Goal: Information Seeking & Learning: Learn about a topic

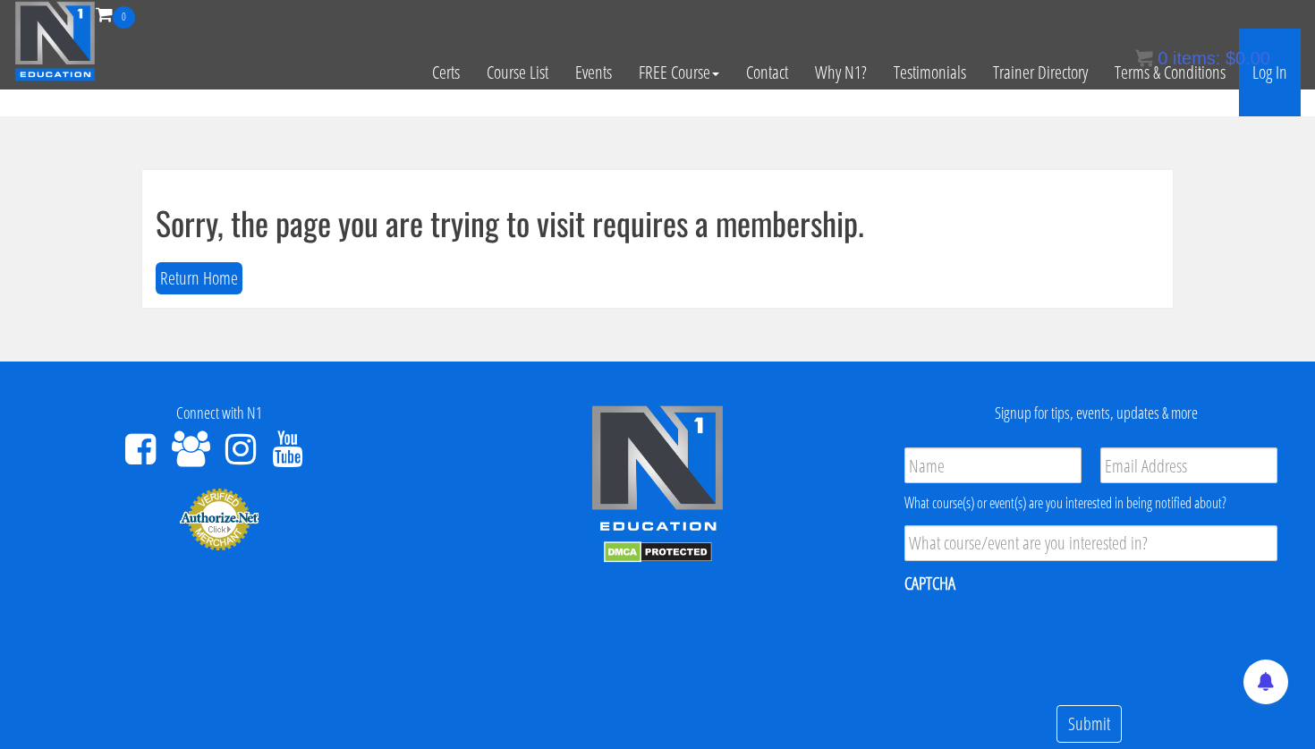
click at [1284, 83] on link "Log In" at bounding box center [1270, 73] width 62 height 88
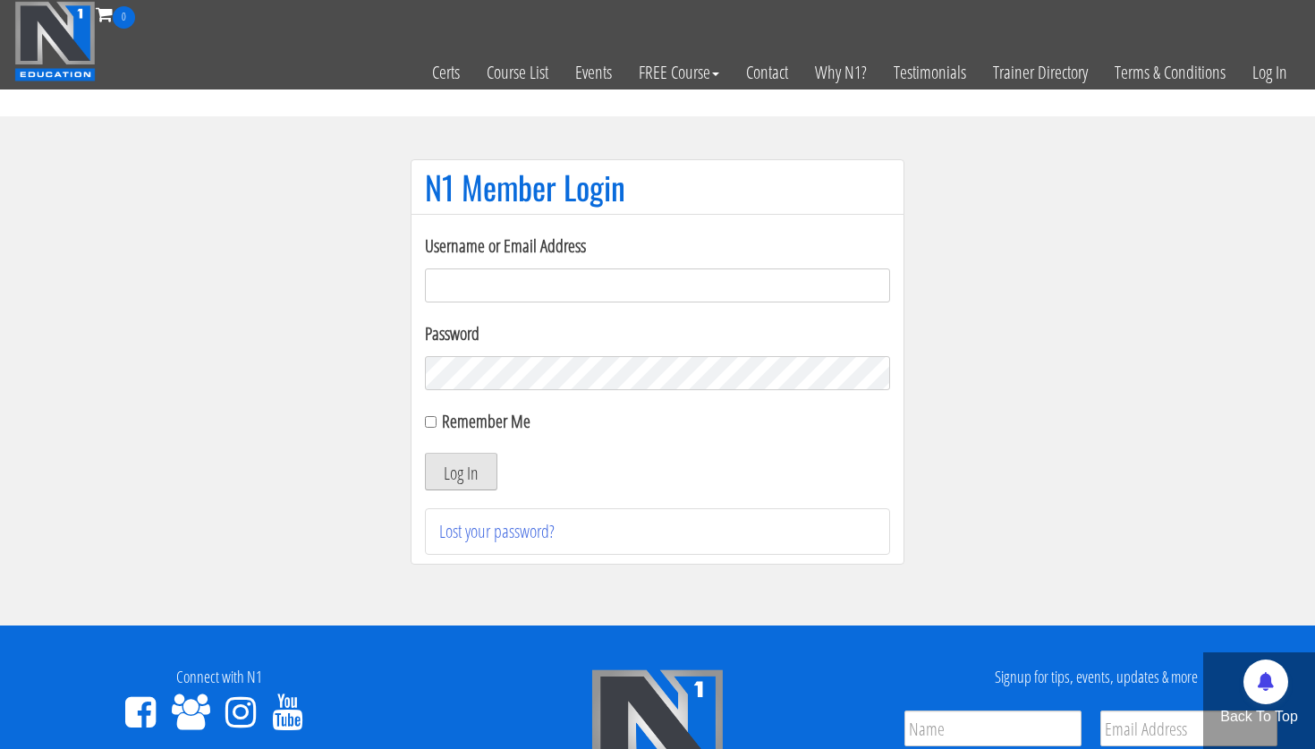
type input "[PERSON_NAME][EMAIL_ADDRESS][PERSON_NAME][DOMAIN_NAME]"
click at [475, 473] on button "Log In" at bounding box center [461, 472] width 72 height 38
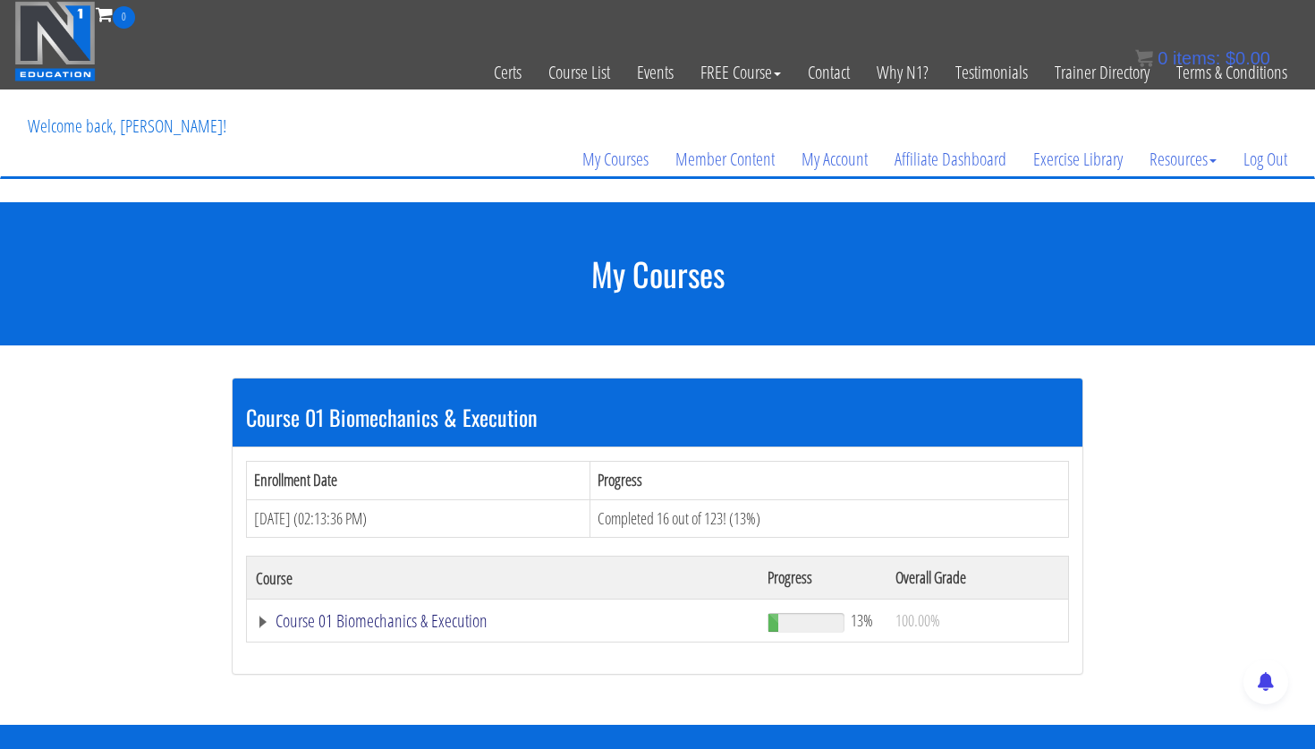
click at [424, 626] on link "Course 01 Biomechanics & Execution" at bounding box center [503, 621] width 494 height 18
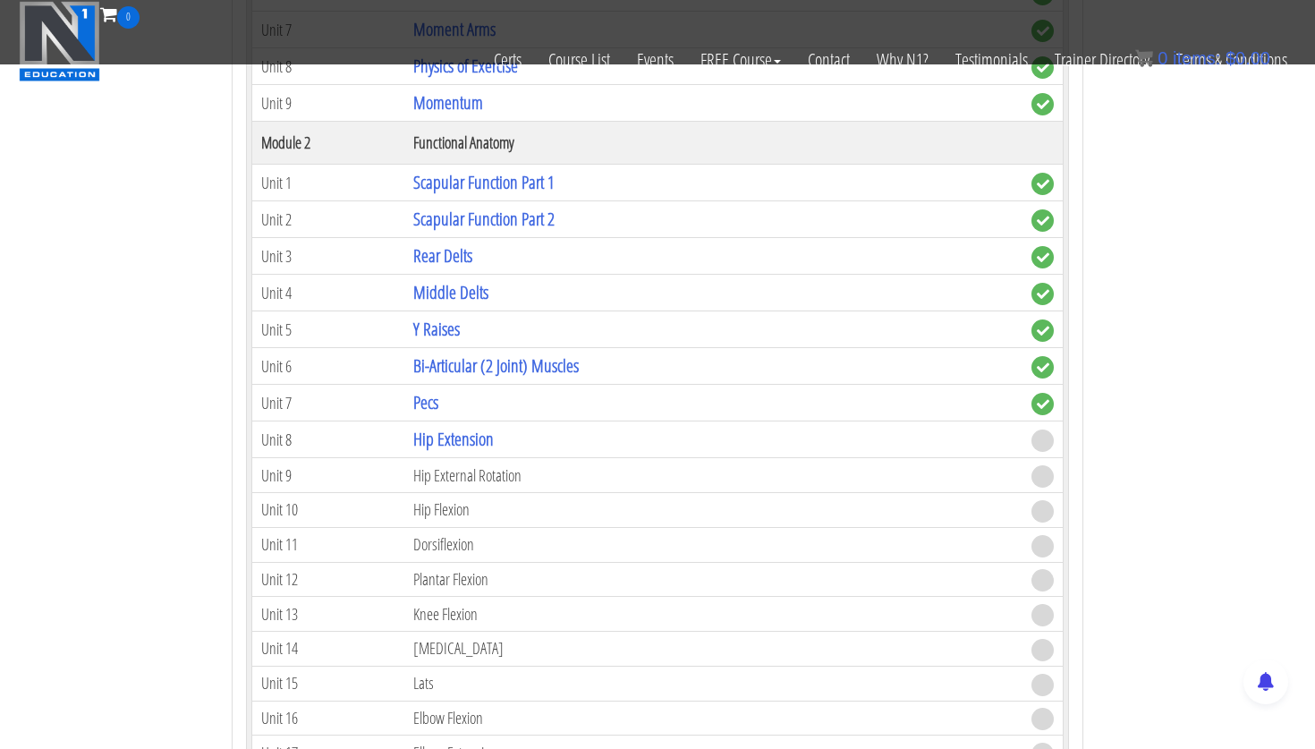
scroll to position [820, 0]
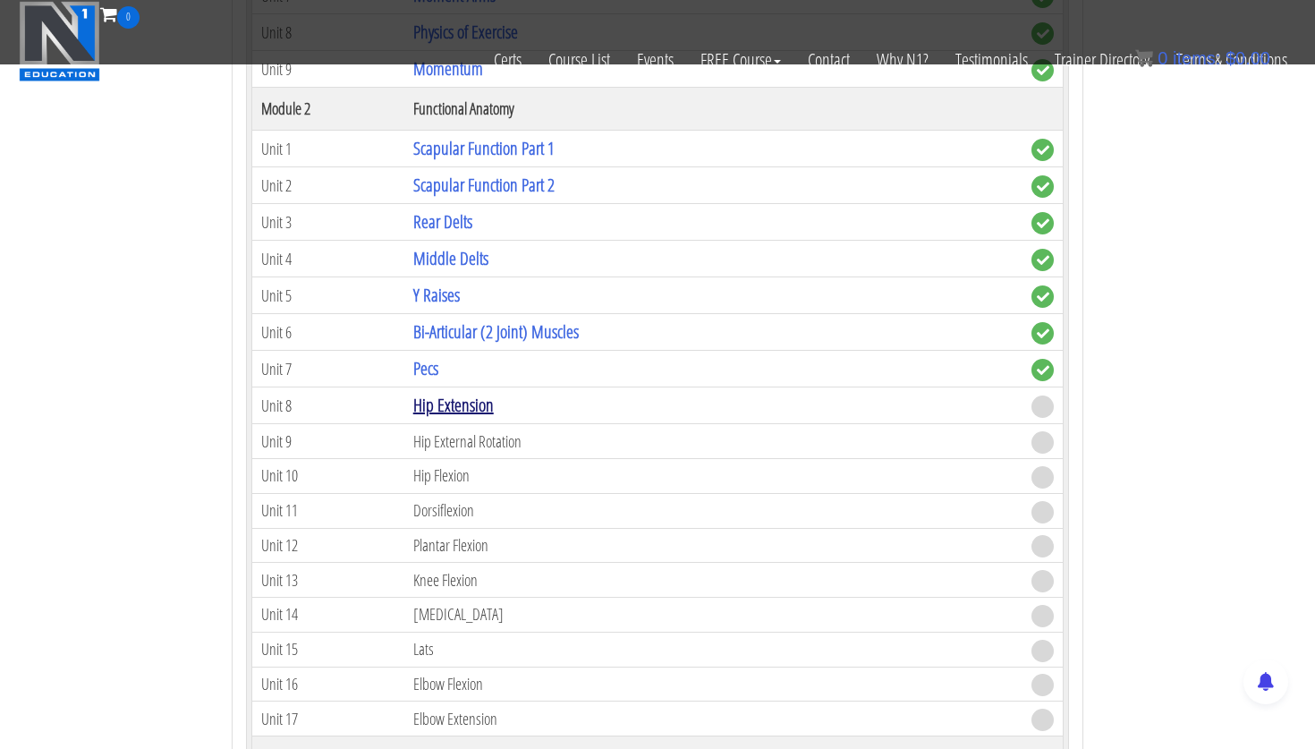
click at [476, 406] on link "Hip Extension" at bounding box center [453, 405] width 81 height 24
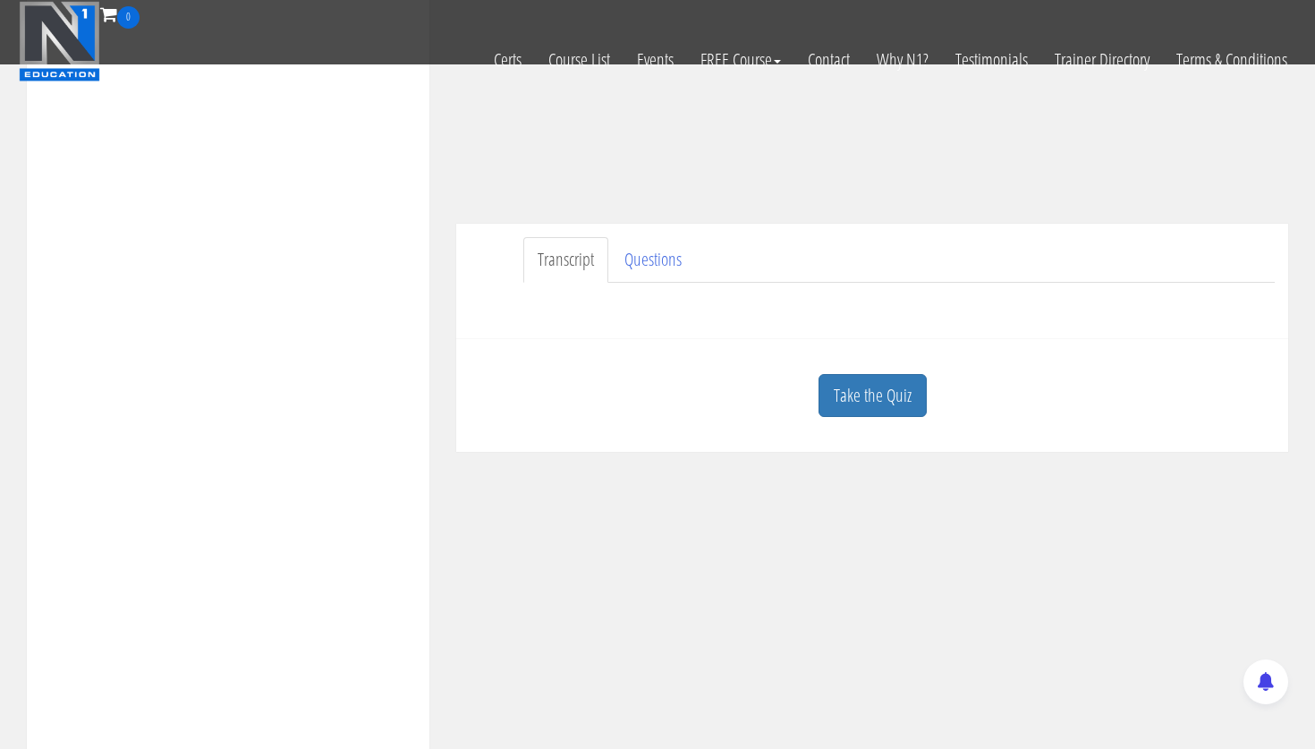
scroll to position [373, 0]
click at [888, 386] on link "Take the Quiz" at bounding box center [872, 389] width 108 height 44
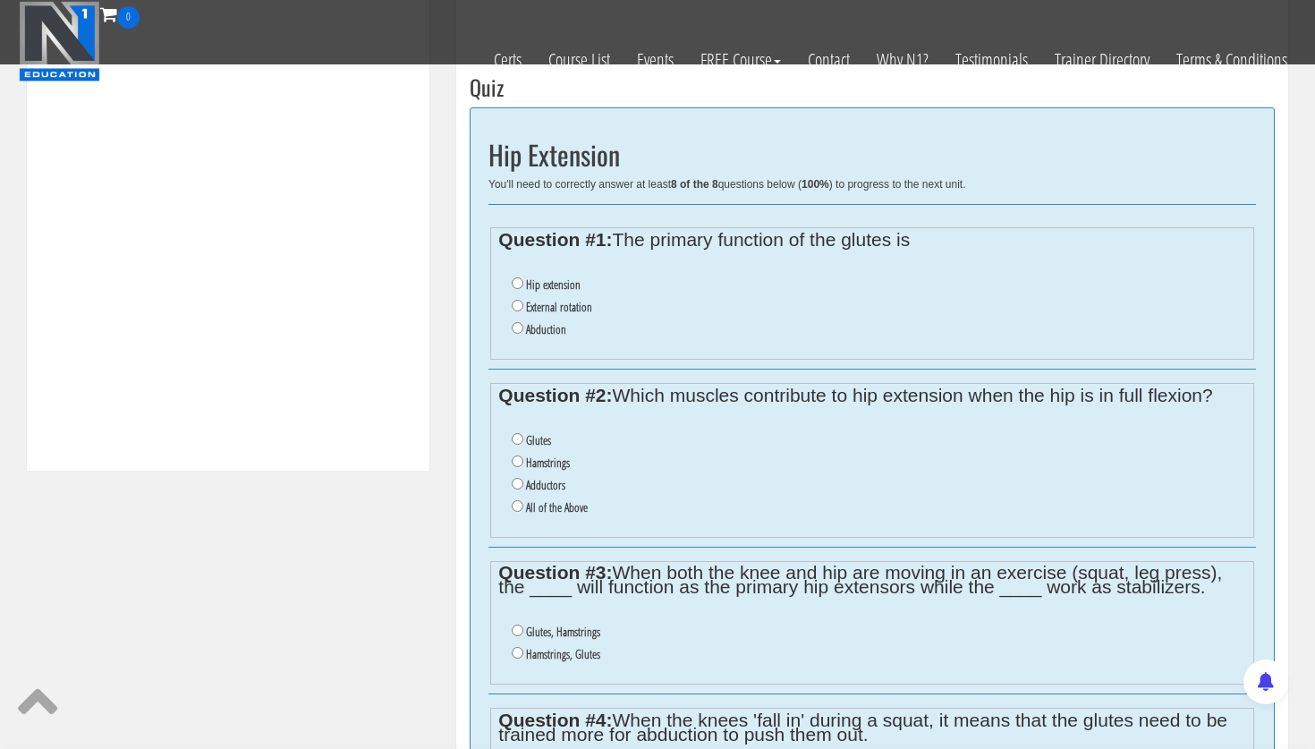
scroll to position [672, 0]
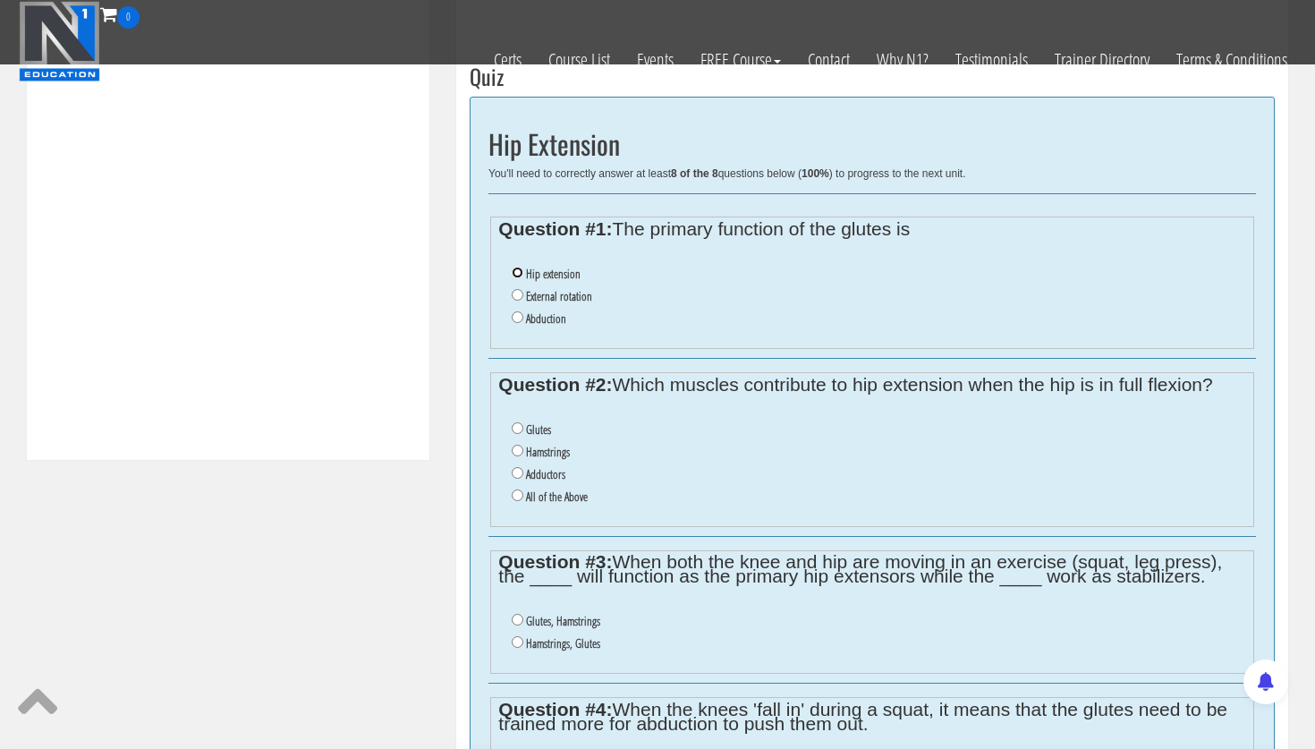
click at [516, 271] on input "Hip extension" at bounding box center [518, 273] width 12 height 12
radio input "true"
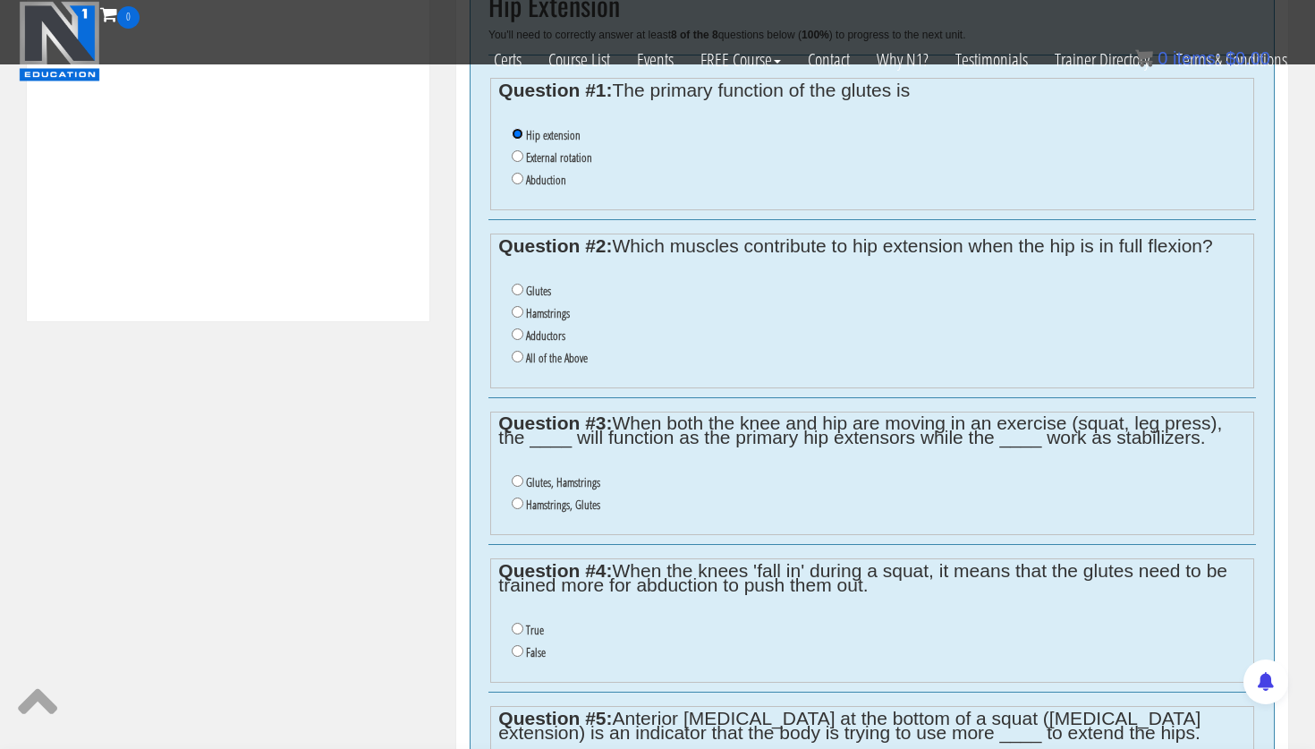
scroll to position [816, 0]
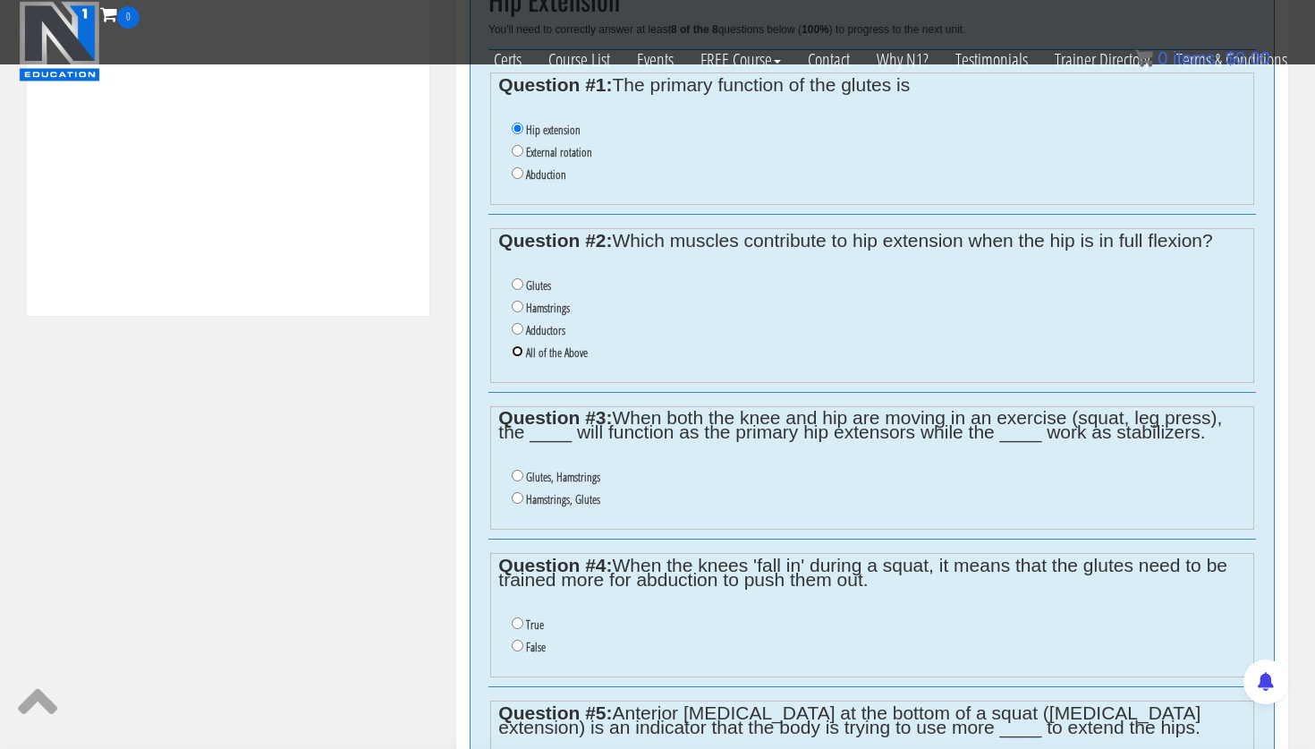
click at [518, 353] on input "All of the Above" at bounding box center [518, 351] width 12 height 12
radio input "true"
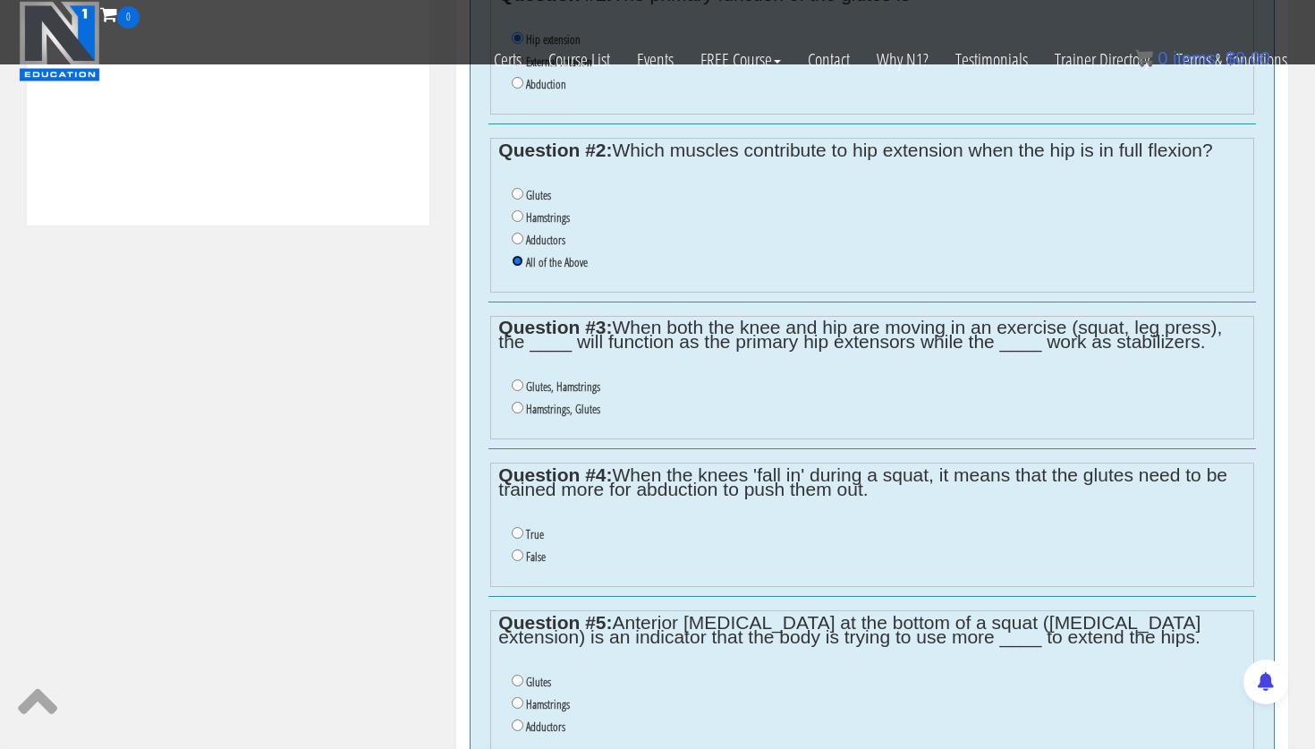
scroll to position [1070, 0]
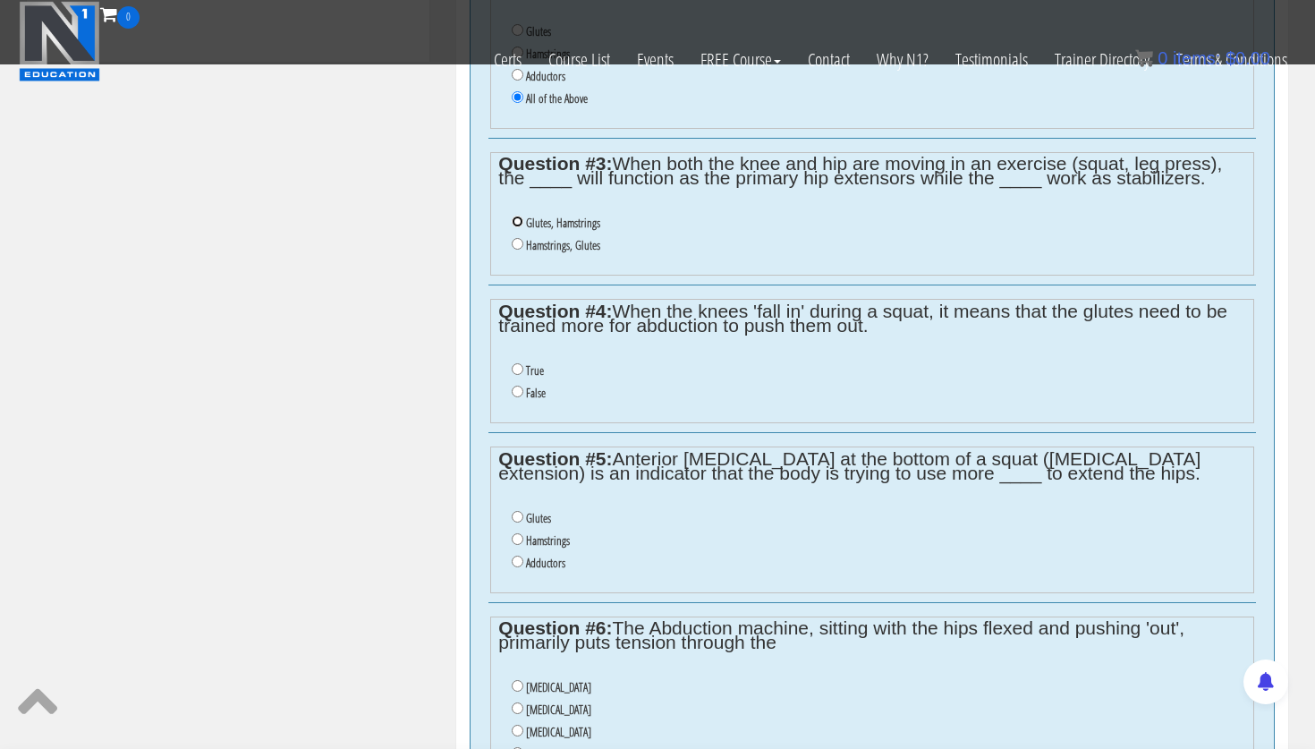
click at [513, 221] on input "Glutes, Hamstrings" at bounding box center [518, 222] width 12 height 12
radio input "true"
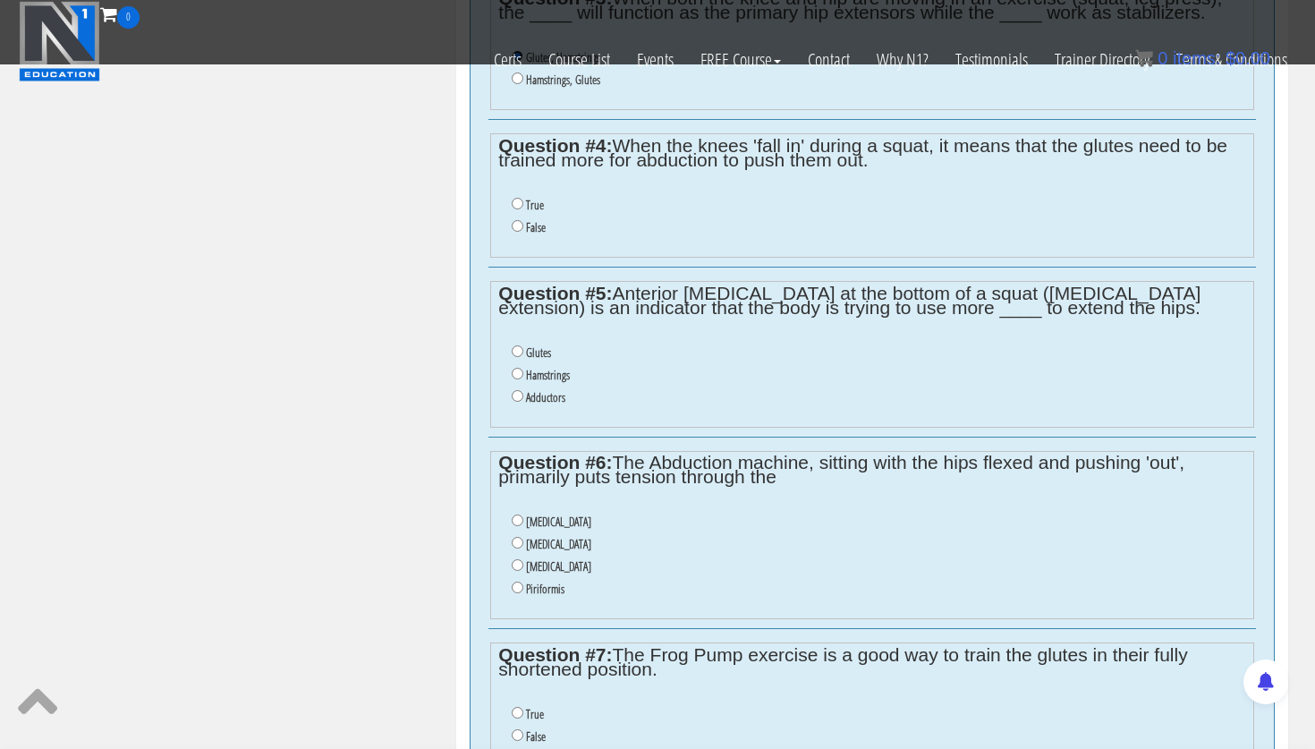
scroll to position [1238, 0]
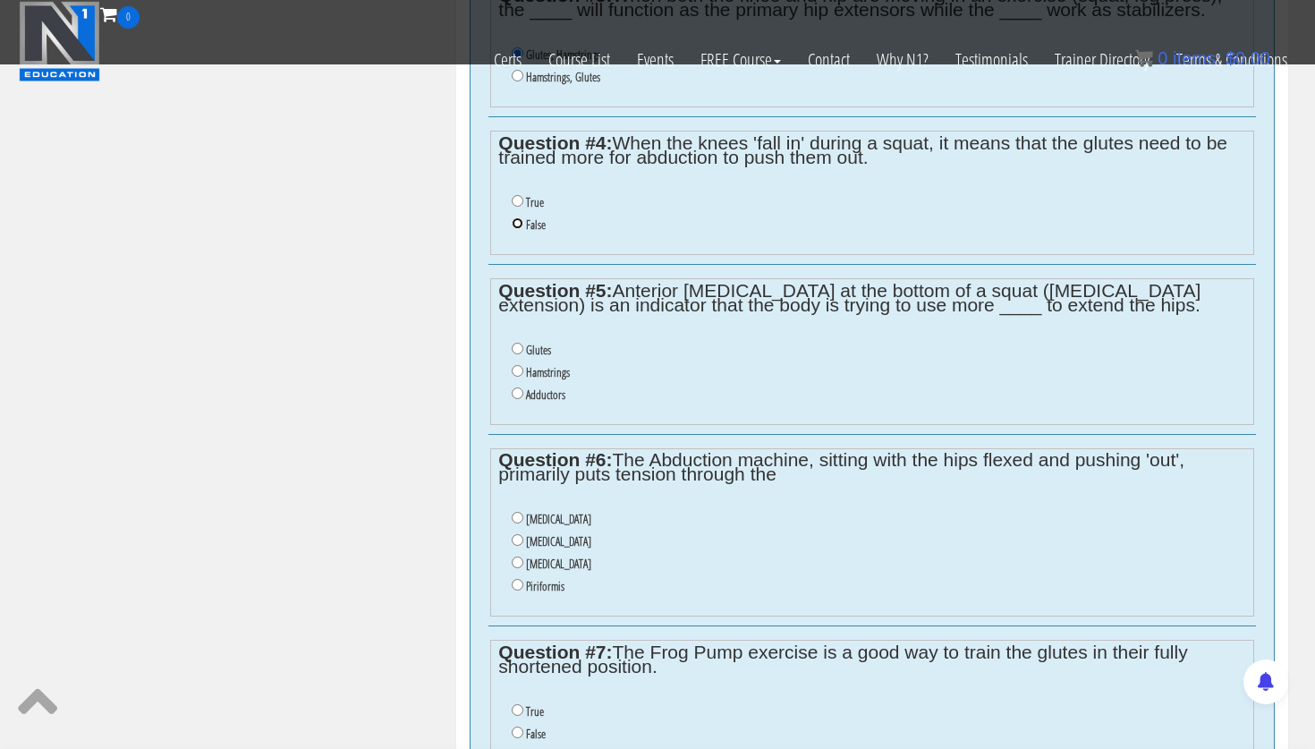
click at [516, 224] on input "False" at bounding box center [518, 223] width 12 height 12
radio input "true"
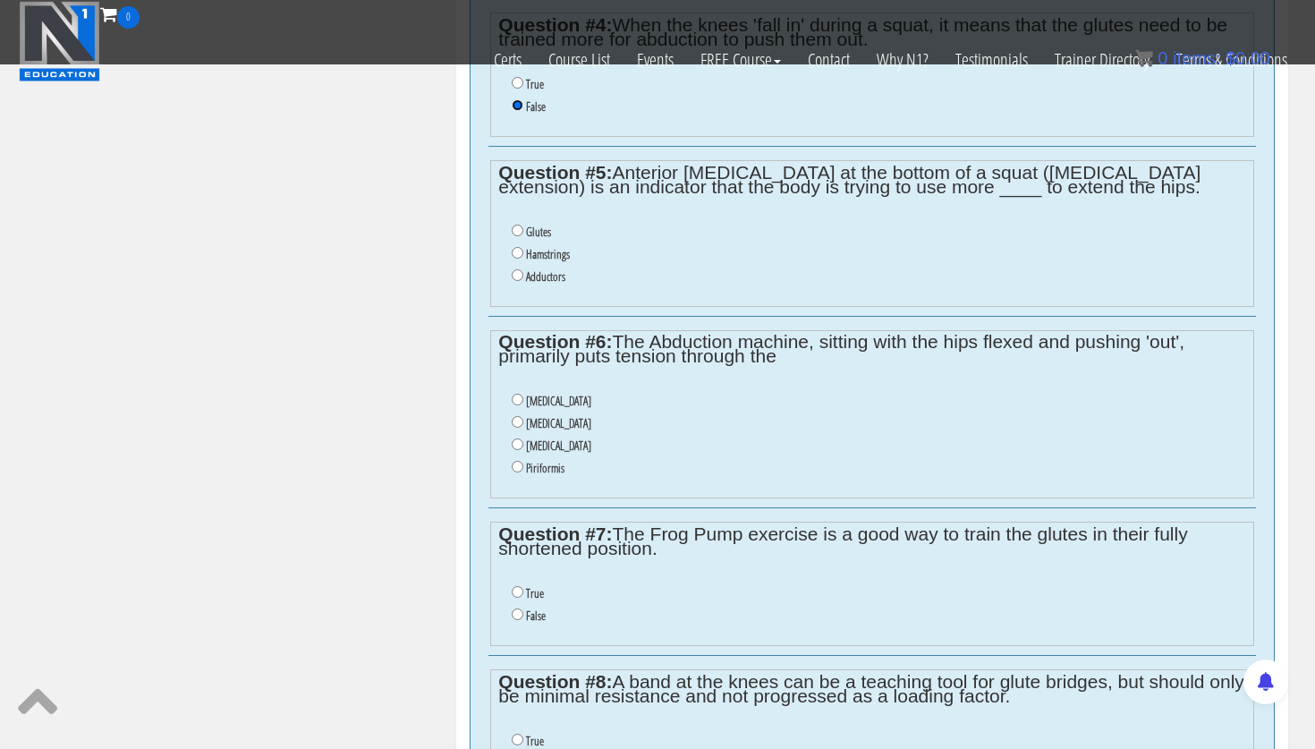
scroll to position [1357, 0]
click at [520, 252] on input "Hamstrings" at bounding box center [518, 252] width 12 height 12
radio input "true"
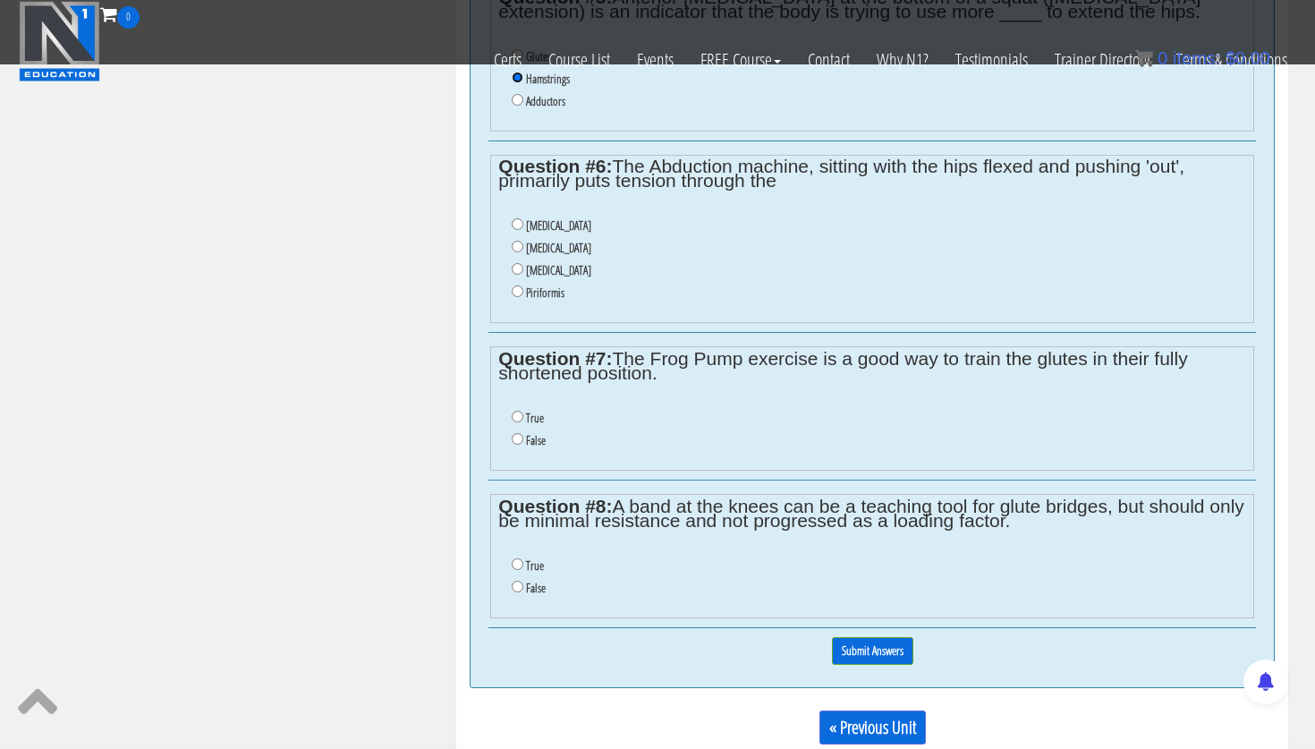
scroll to position [1536, 0]
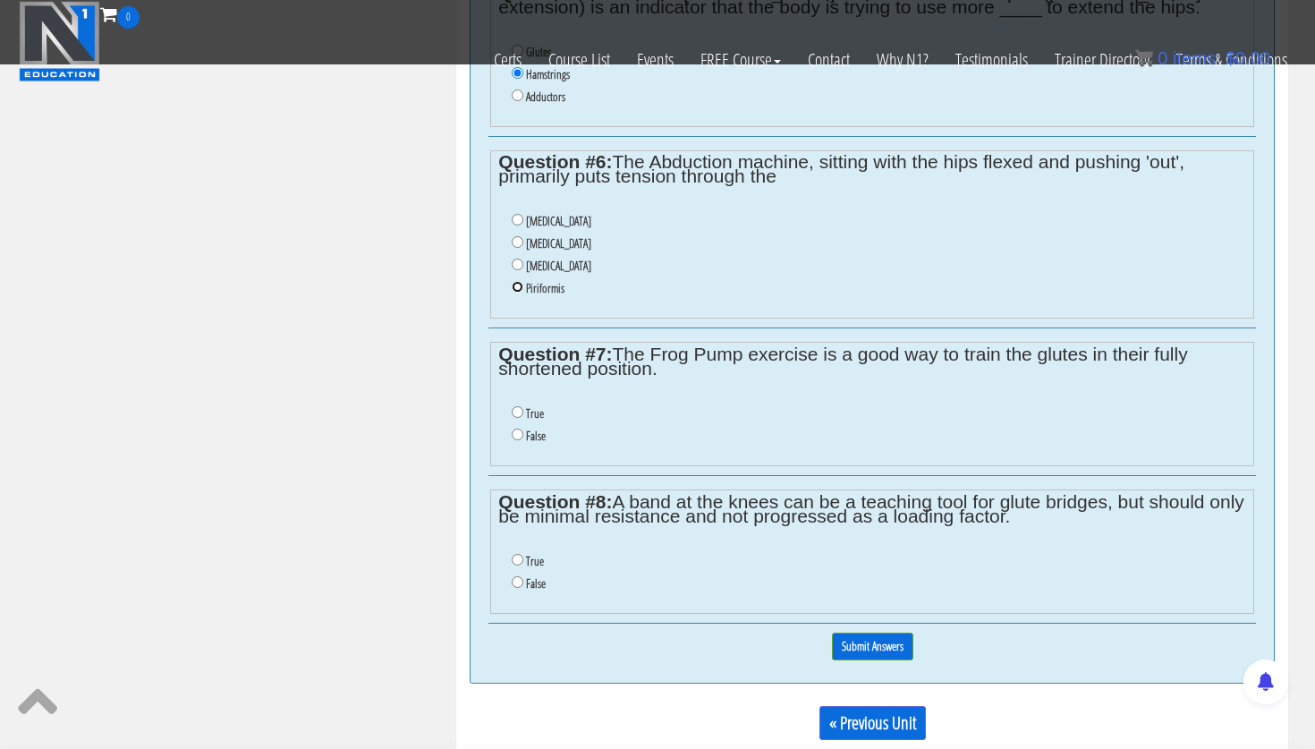
click at [521, 282] on input "Piriformis" at bounding box center [518, 287] width 12 height 12
radio input "true"
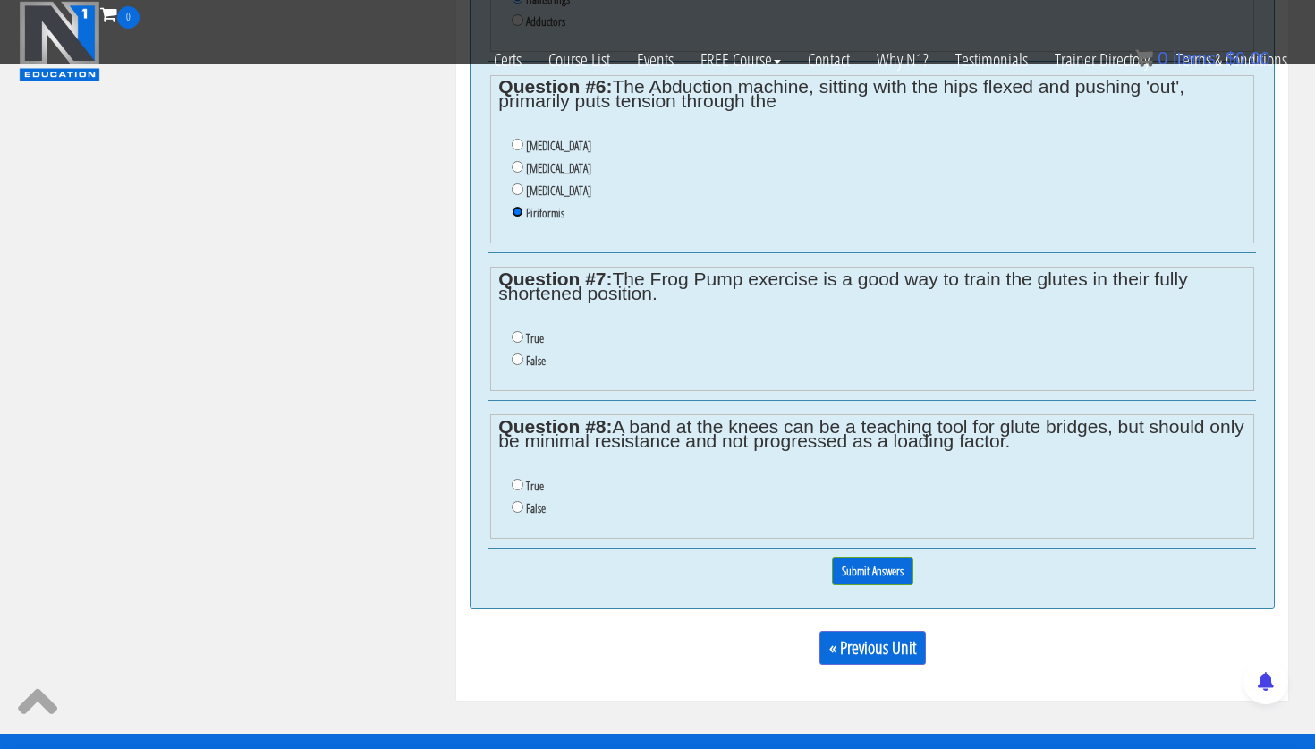
scroll to position [1708, 0]
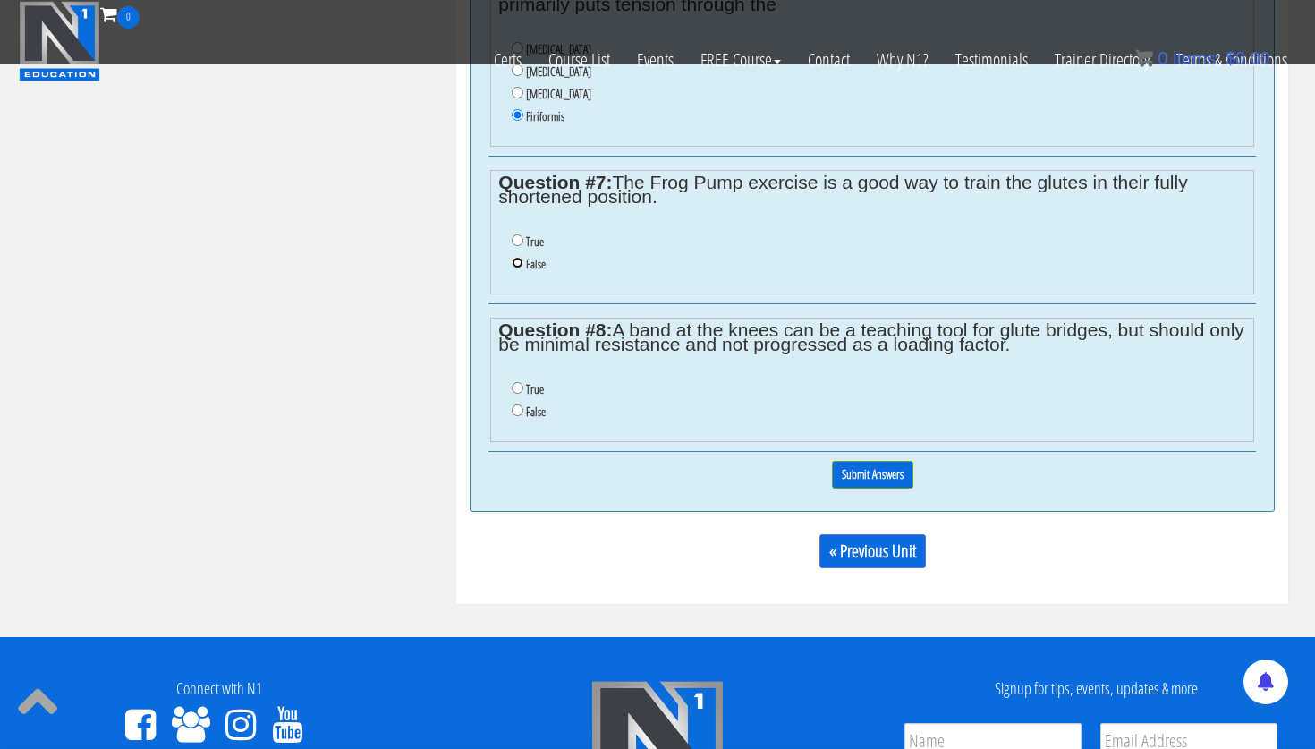
click at [516, 264] on input "False" at bounding box center [518, 263] width 12 height 12
radio input "true"
click at [517, 387] on input "True" at bounding box center [518, 388] width 12 height 12
radio input "true"
click at [876, 476] on input "Submit Answers" at bounding box center [872, 475] width 81 height 28
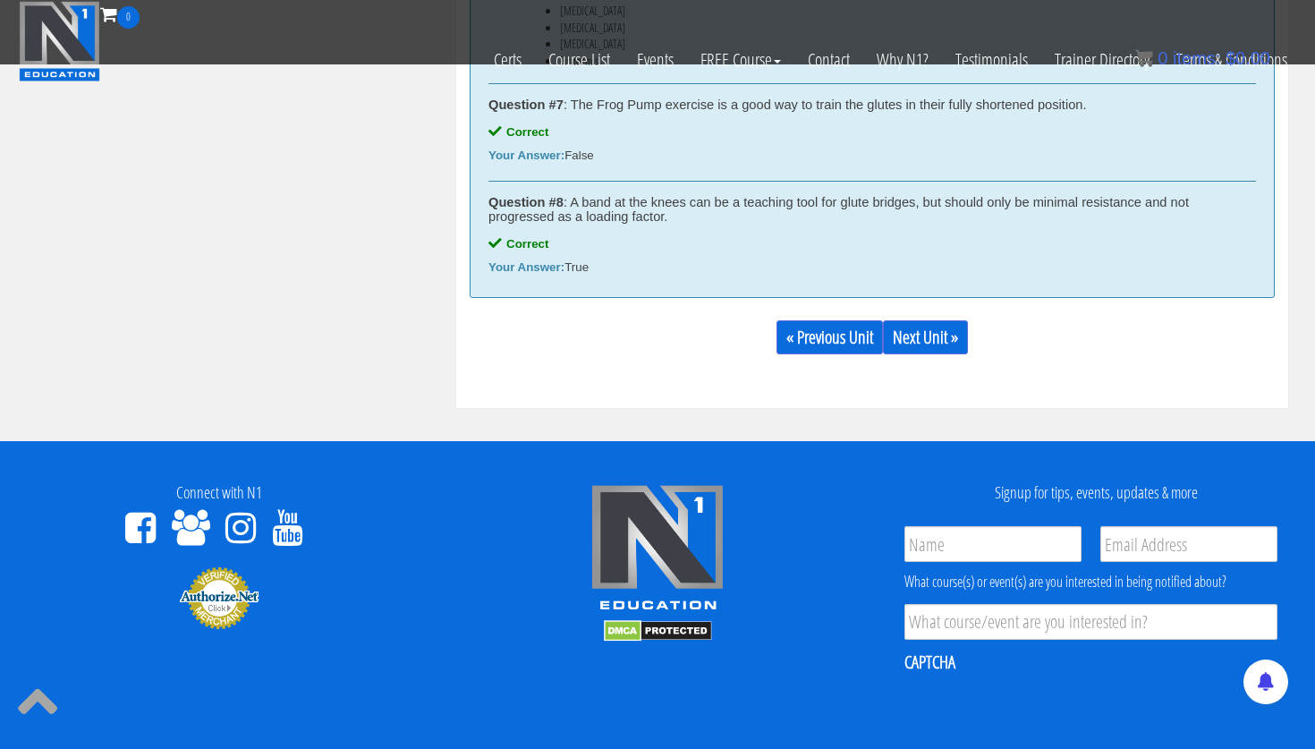
scroll to position [2267, 0]
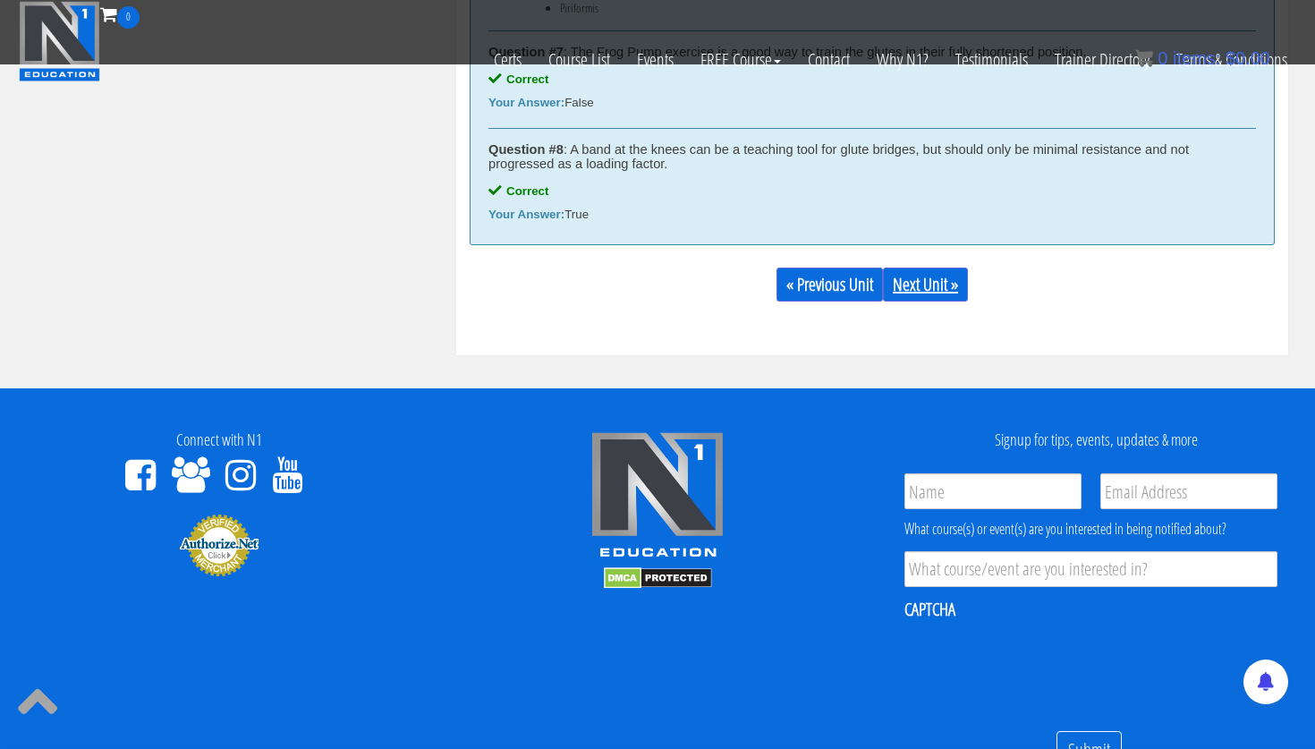
click at [934, 291] on link "Next Unit »" at bounding box center [925, 284] width 85 height 34
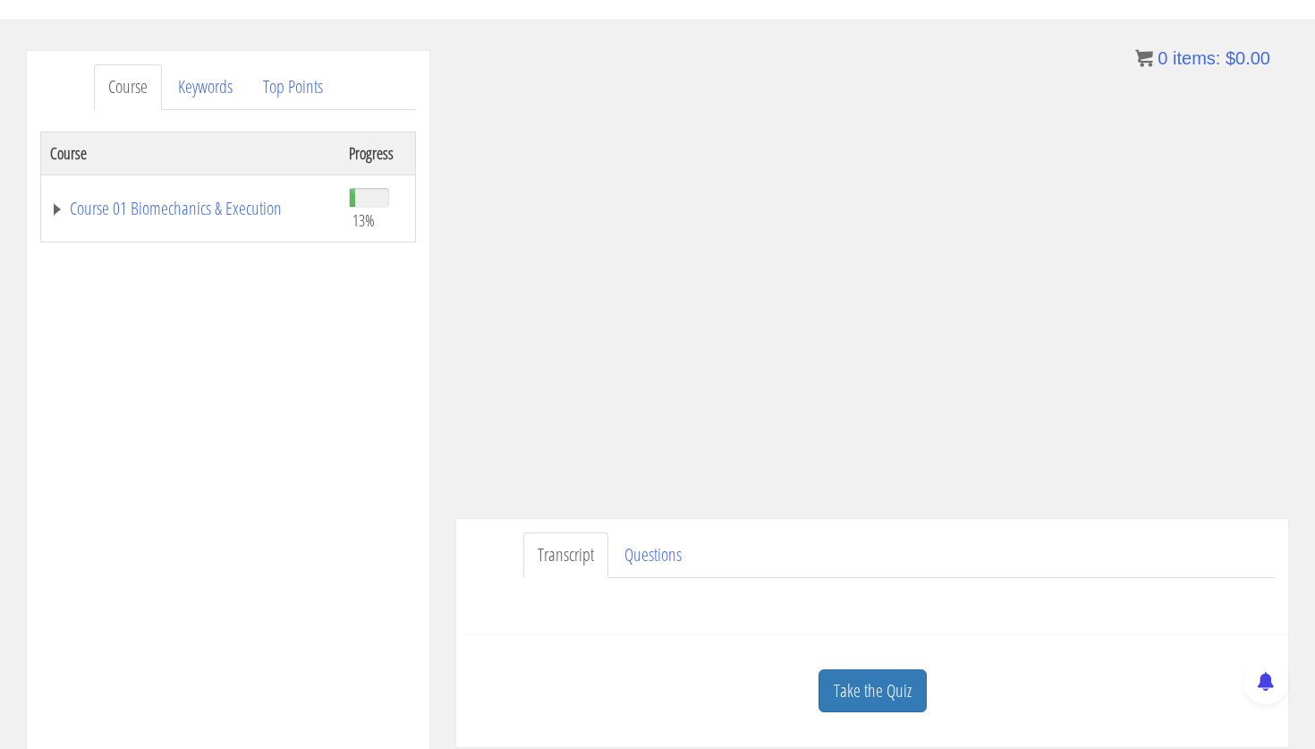
scroll to position [123, 0]
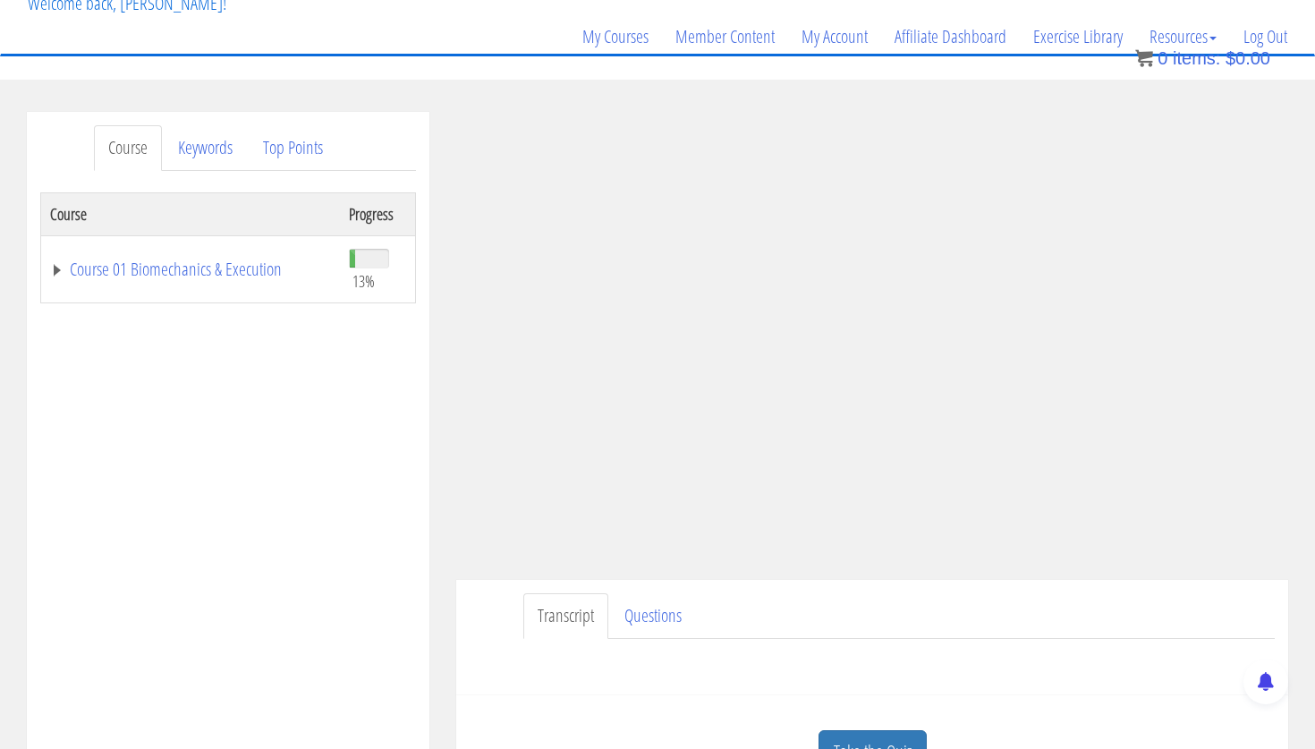
click at [946, 613] on ul "Transcript Questions" at bounding box center [898, 616] width 751 height 46
click at [972, 615] on ul "Transcript Questions" at bounding box center [898, 616] width 751 height 46
